Goal: Check status

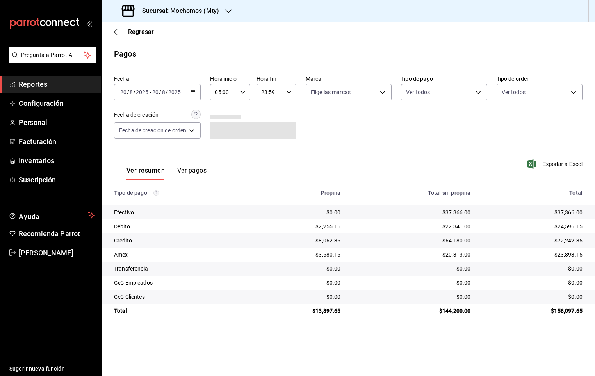
click at [229, 95] on input "05:00" at bounding box center [223, 92] width 27 height 16
click at [222, 111] on span "05" at bounding box center [221, 114] width 7 height 6
click at [392, 122] on div at bounding box center [297, 188] width 595 height 376
click at [134, 28] on span "Regresar" at bounding box center [141, 31] width 26 height 7
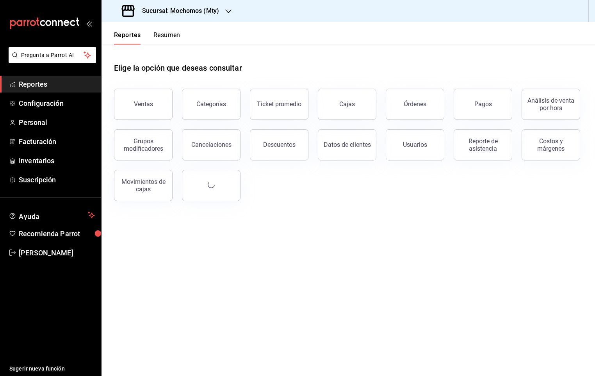
click at [172, 37] on button "Resumen" at bounding box center [167, 37] width 27 height 13
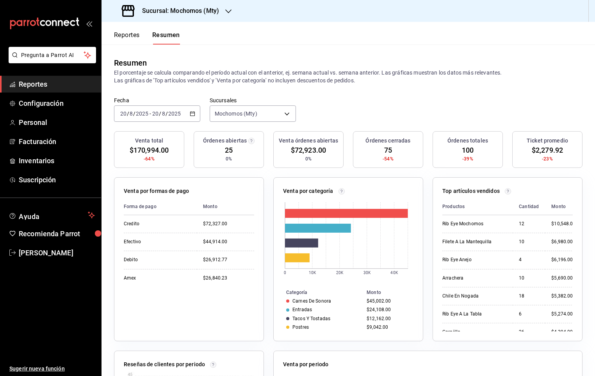
click at [397, 153] on div "Órdenes cerradas 75 -54%" at bounding box center [388, 149] width 70 height 37
click at [126, 40] on button "Reportes" at bounding box center [127, 37] width 26 height 13
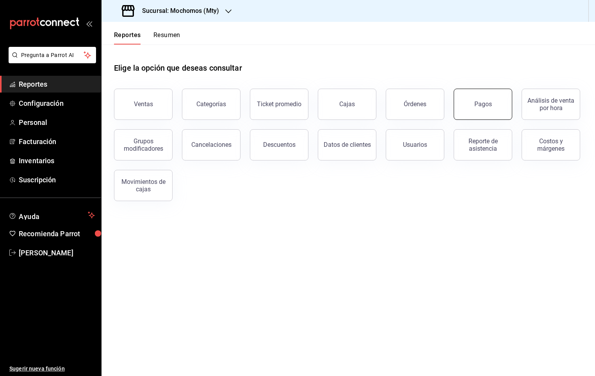
click at [503, 105] on button "Pagos" at bounding box center [483, 104] width 59 height 31
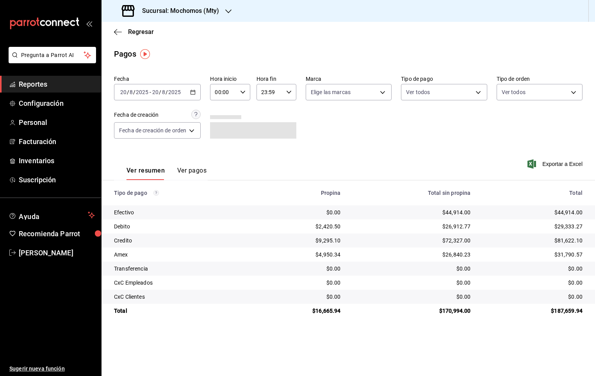
click at [244, 88] on div "00:00 Hora inicio" at bounding box center [230, 92] width 40 height 16
click at [220, 163] on button "03" at bounding box center [221, 169] width 17 height 16
click at [223, 145] on span "05" at bounding box center [221, 147] width 7 height 6
type input "05:00"
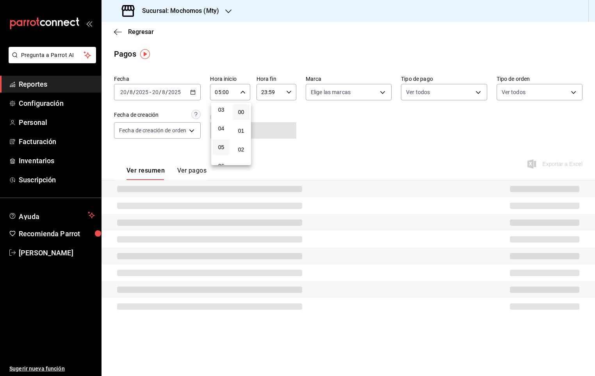
click at [418, 121] on div at bounding box center [297, 188] width 595 height 376
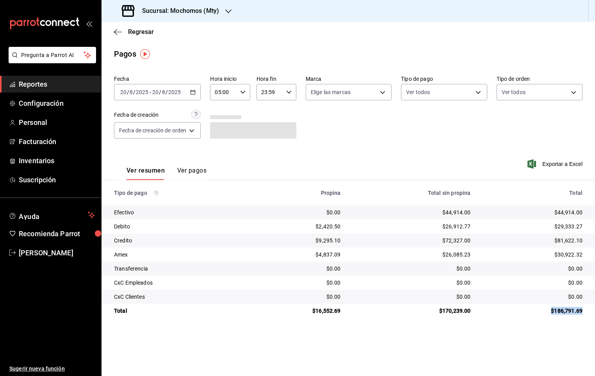
drag, startPoint x: 550, startPoint y: 311, endPoint x: 583, endPoint y: 313, distance: 33.3
click at [583, 313] on td "$186,791.69" at bounding box center [536, 311] width 118 height 14
drag, startPoint x: 583, startPoint y: 313, endPoint x: 580, endPoint y: 323, distance: 9.8
click at [580, 323] on main "Regresar Pagos Fecha [DATE] [DATE] - [DATE] [DATE] Hora inicio 05:00 Hora inici…" at bounding box center [349, 199] width 494 height 354
